Goal: Entertainment & Leisure: Consume media (video, audio)

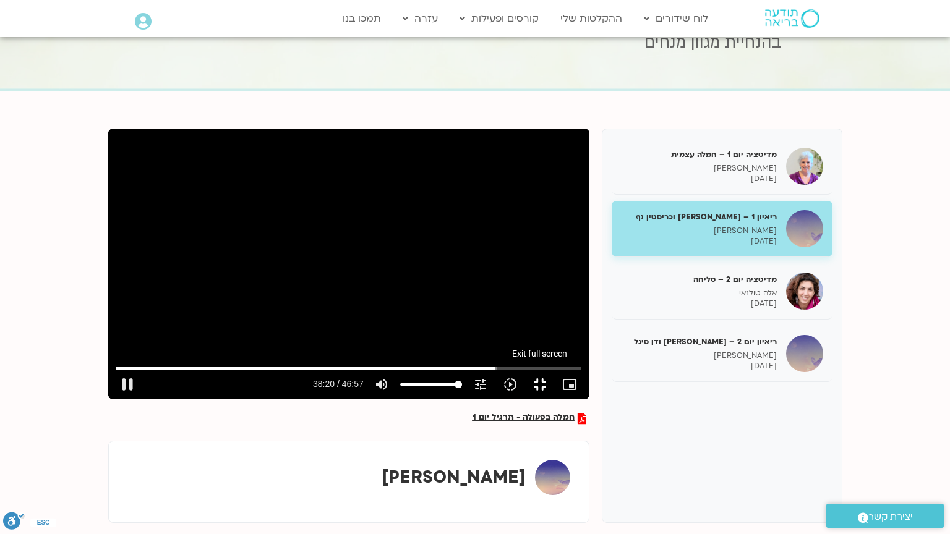
click at [555, 400] on button "fullscreen_exit" at bounding box center [540, 385] width 30 height 30
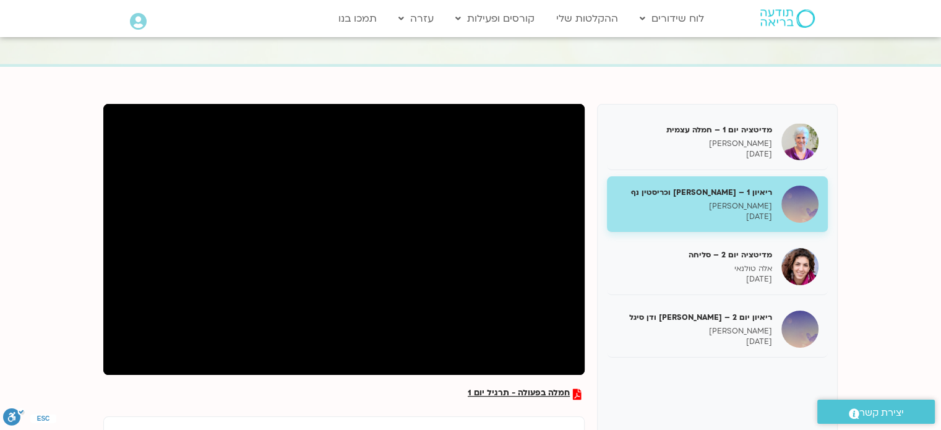
scroll to position [94, 0]
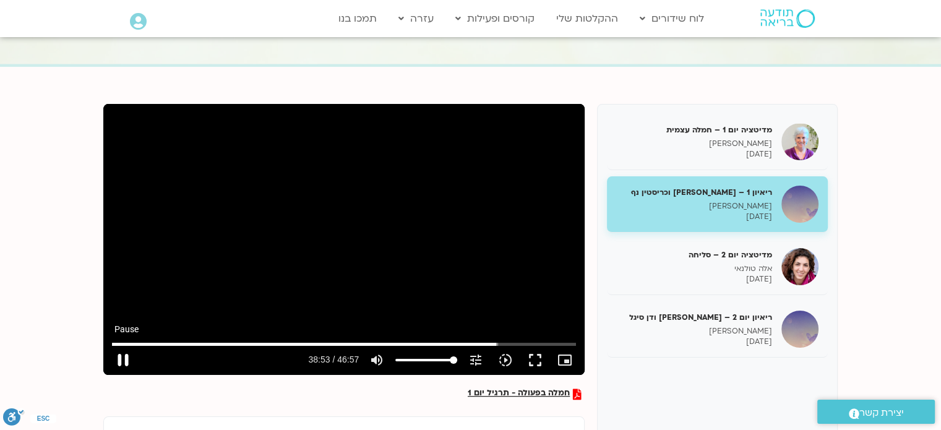
click at [121, 365] on button "pause" at bounding box center [123, 360] width 30 height 30
type input "2333.580822"
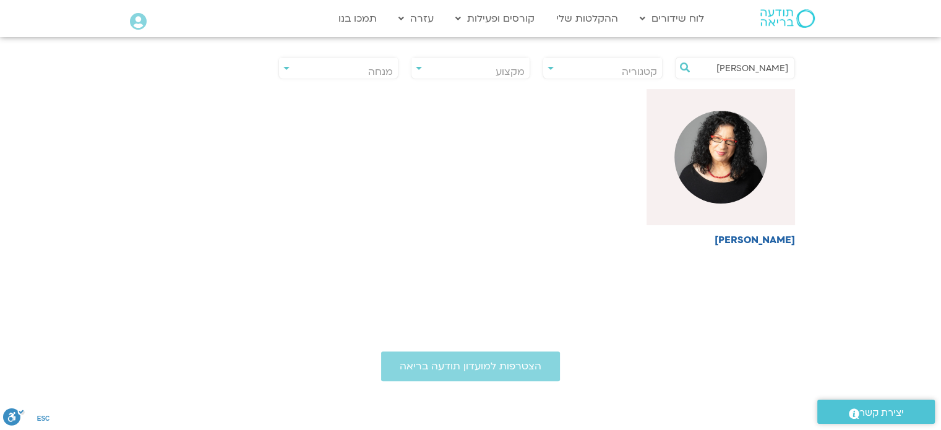
scroll to position [313, 0]
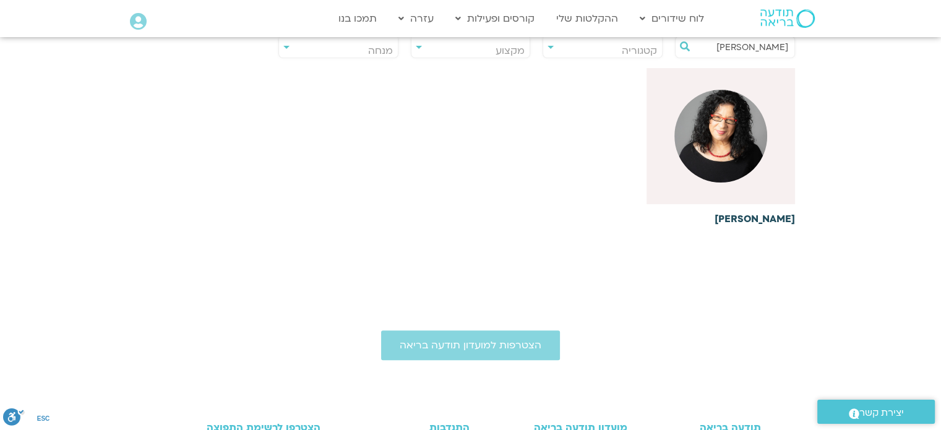
click at [708, 174] on img at bounding box center [720, 136] width 93 height 93
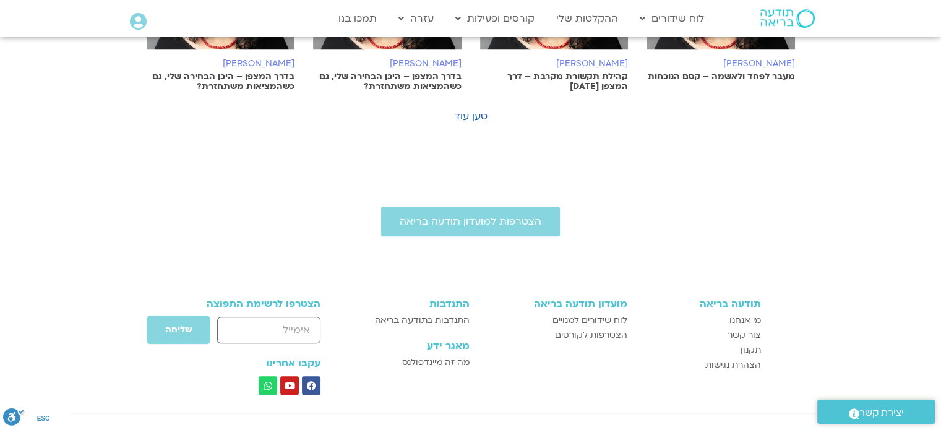
scroll to position [992, 0]
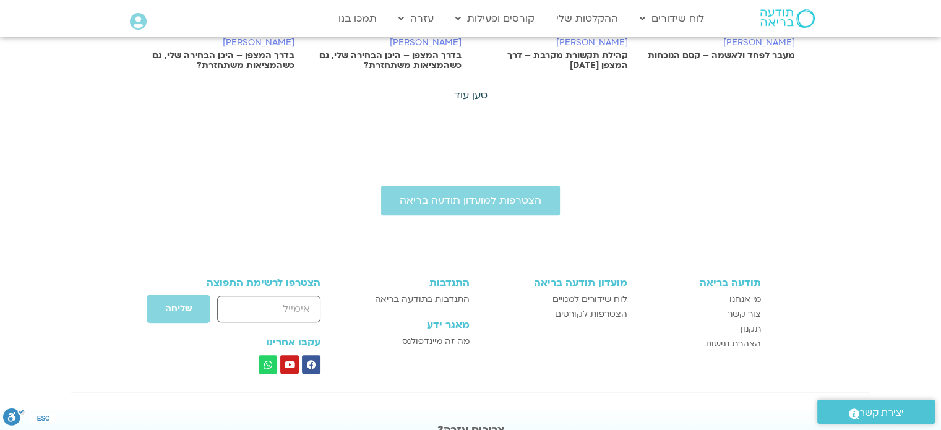
click at [471, 100] on link "טען עוד" at bounding box center [470, 95] width 33 height 14
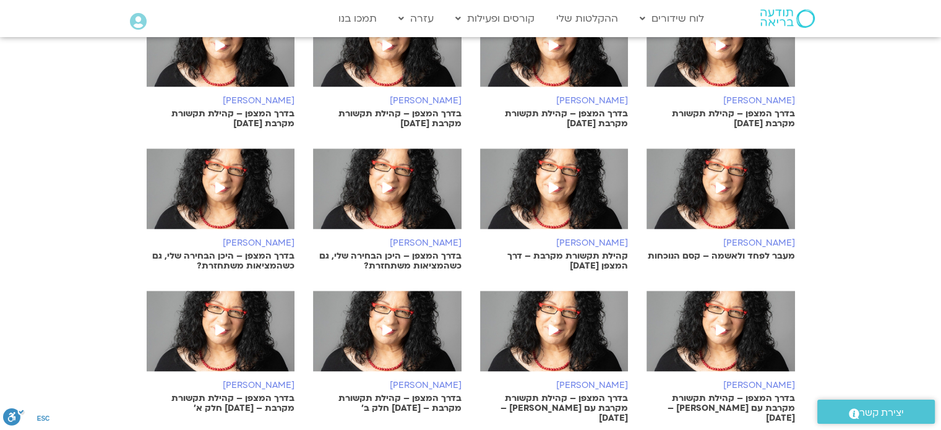
scroll to position [791, 0]
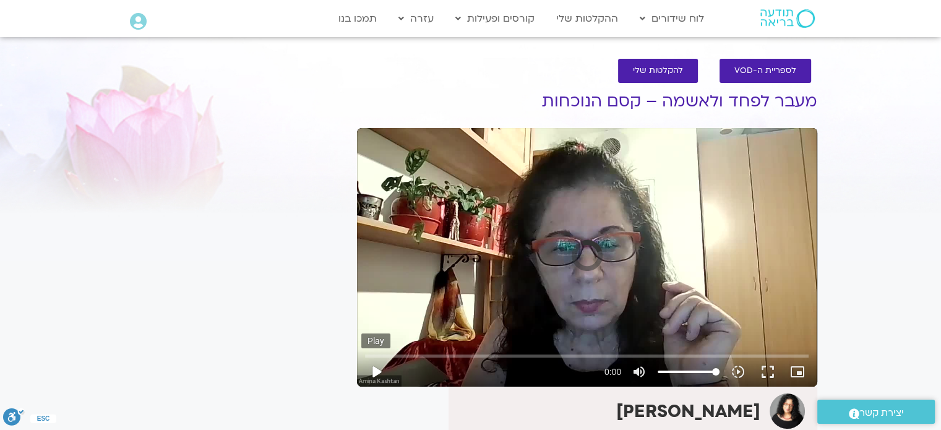
click at [379, 374] on button "play_arrow" at bounding box center [376, 372] width 30 height 30
click at [379, 372] on button "play_arrow" at bounding box center [376, 372] width 30 height 30
click at [379, 365] on button "pause" at bounding box center [376, 372] width 30 height 30
type input "4.447894"
